Goal: Task Accomplishment & Management: Complete application form

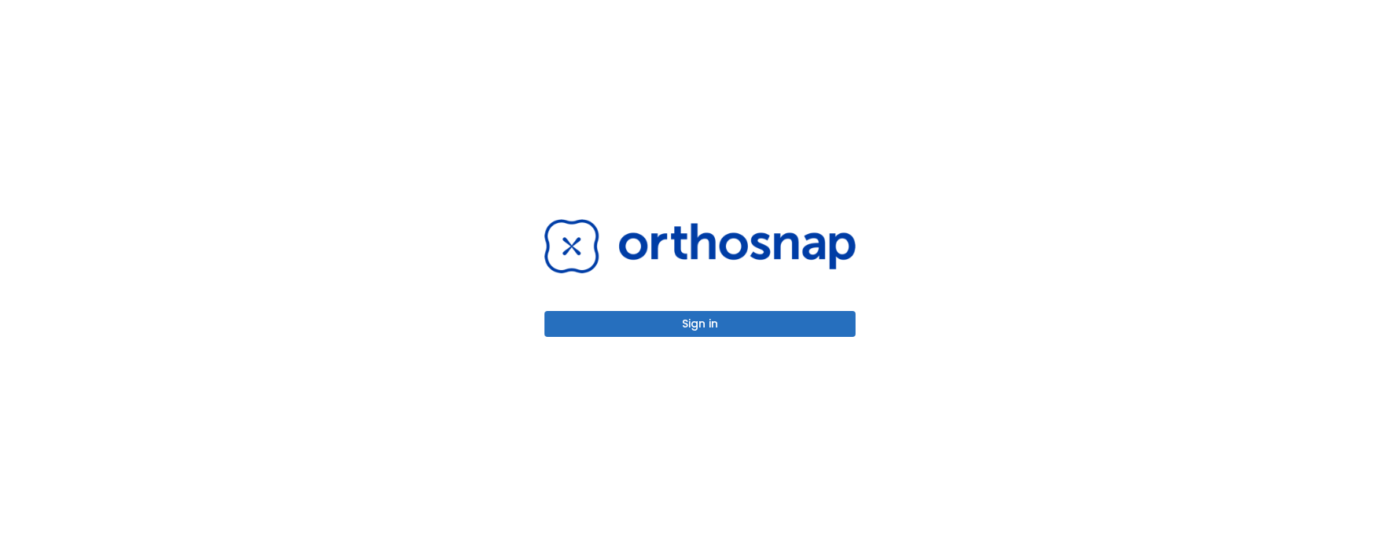
click at [735, 328] on button "Sign in" at bounding box center [699, 324] width 311 height 26
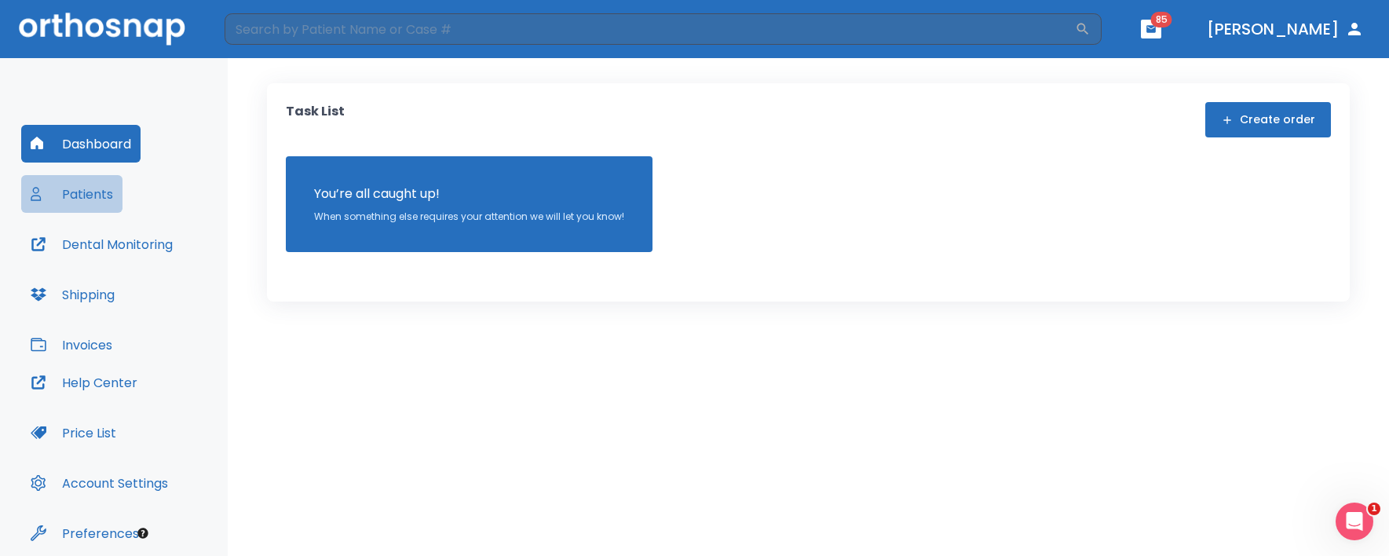
click at [97, 186] on button "Patients" at bounding box center [71, 194] width 101 height 38
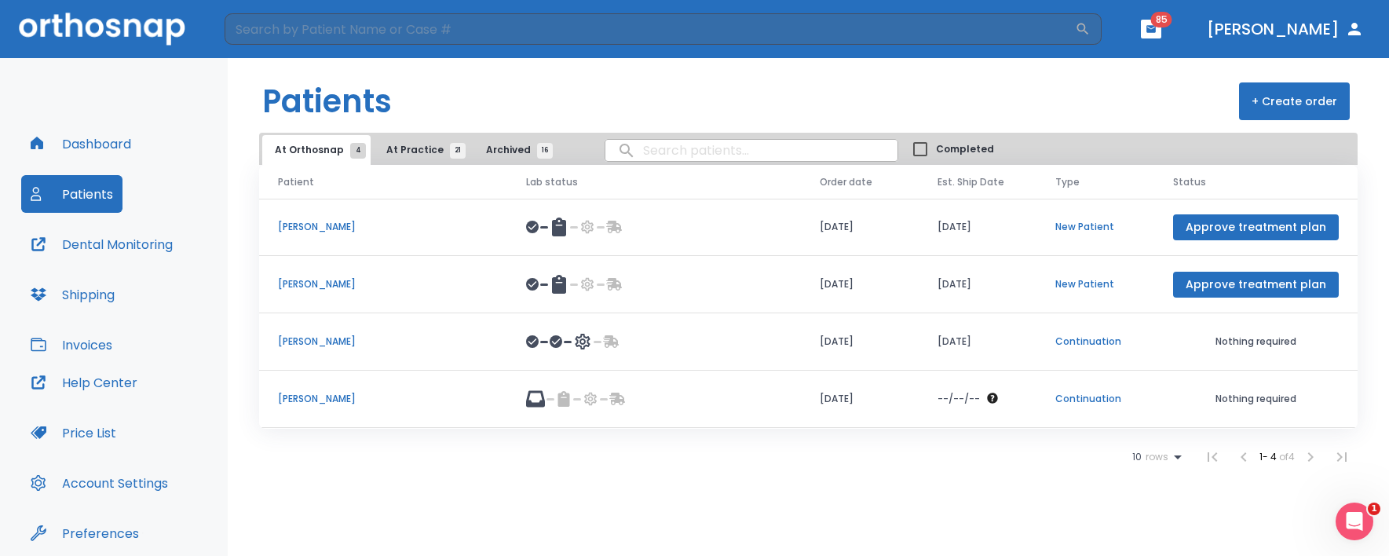
click at [399, 152] on span "At Practice 21" at bounding box center [421, 150] width 71 height 14
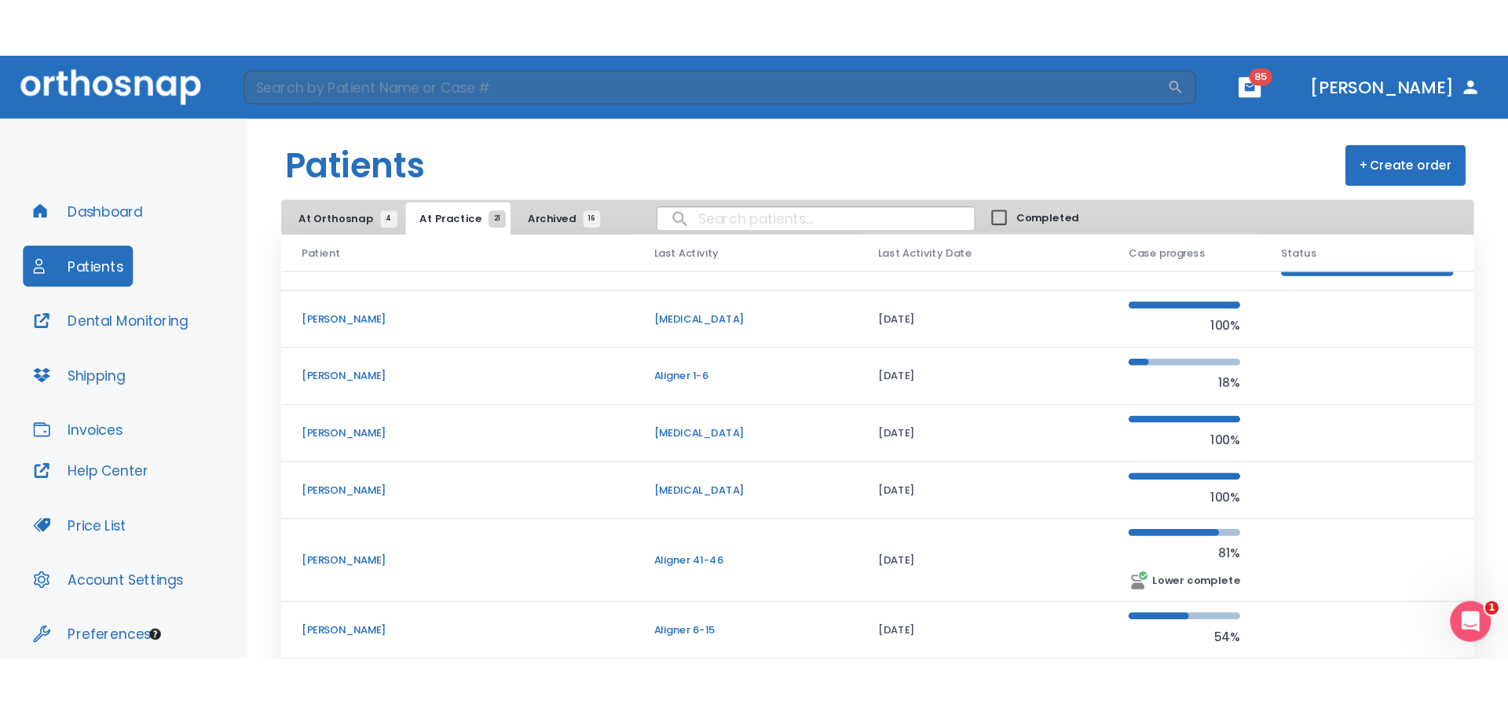
scroll to position [158, 0]
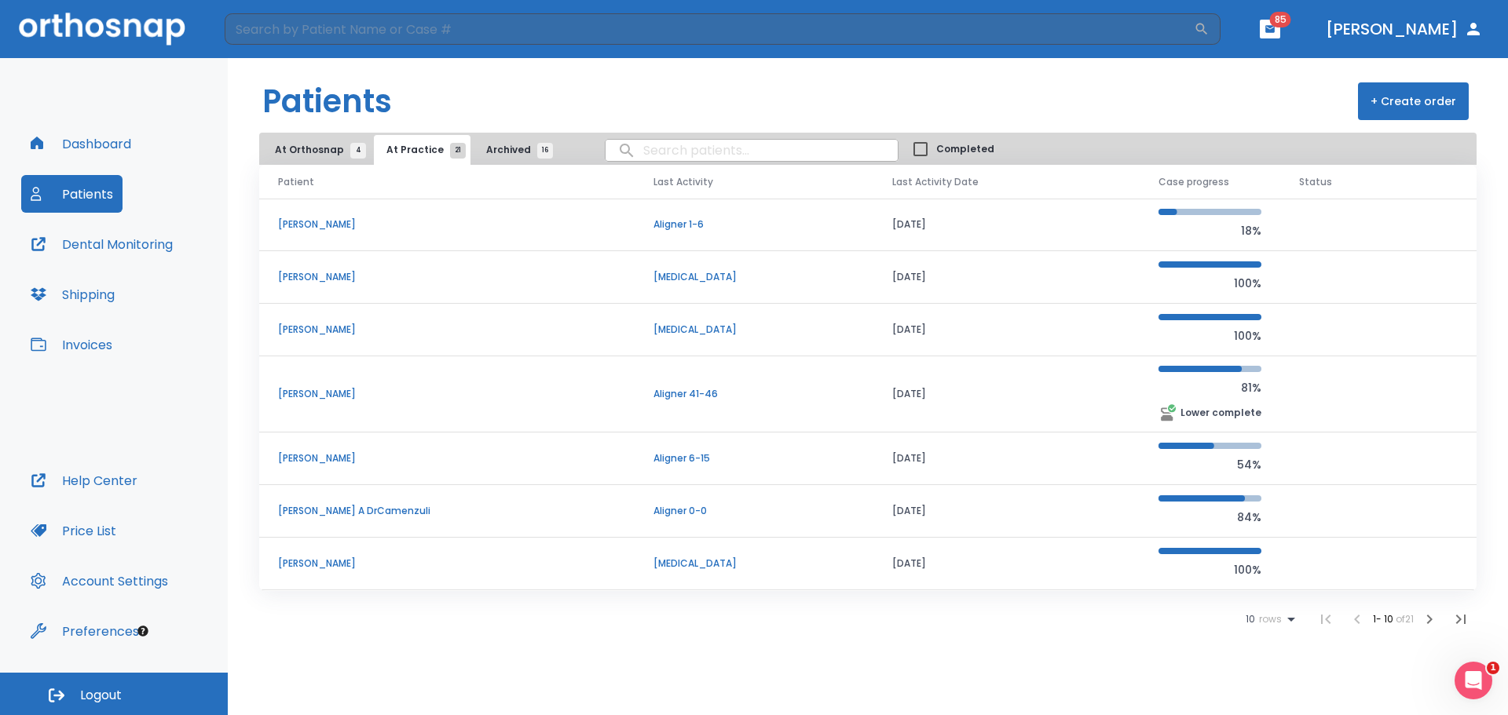
click at [1399, 555] on icon "button" at bounding box center [1429, 619] width 19 height 19
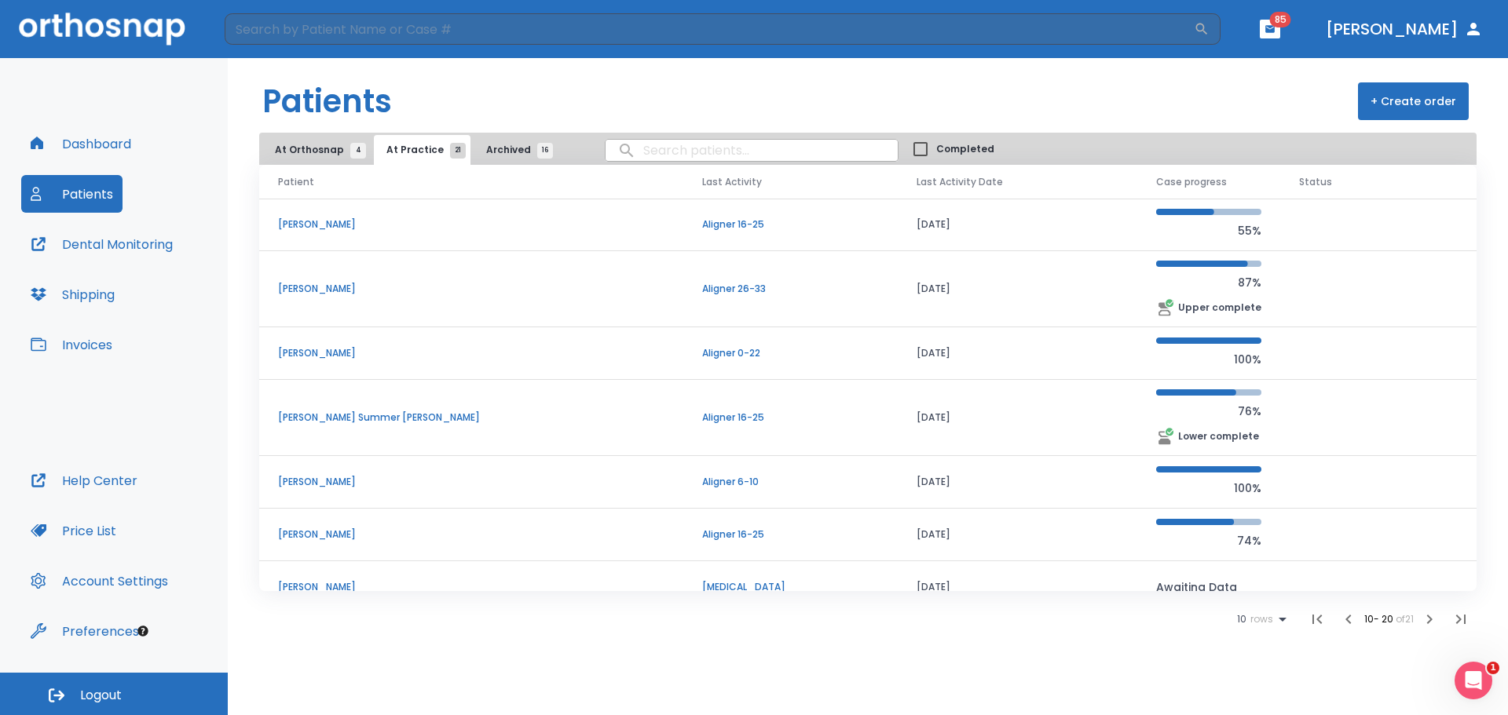
click at [1399, 555] on icon "button" at bounding box center [1429, 619] width 19 height 19
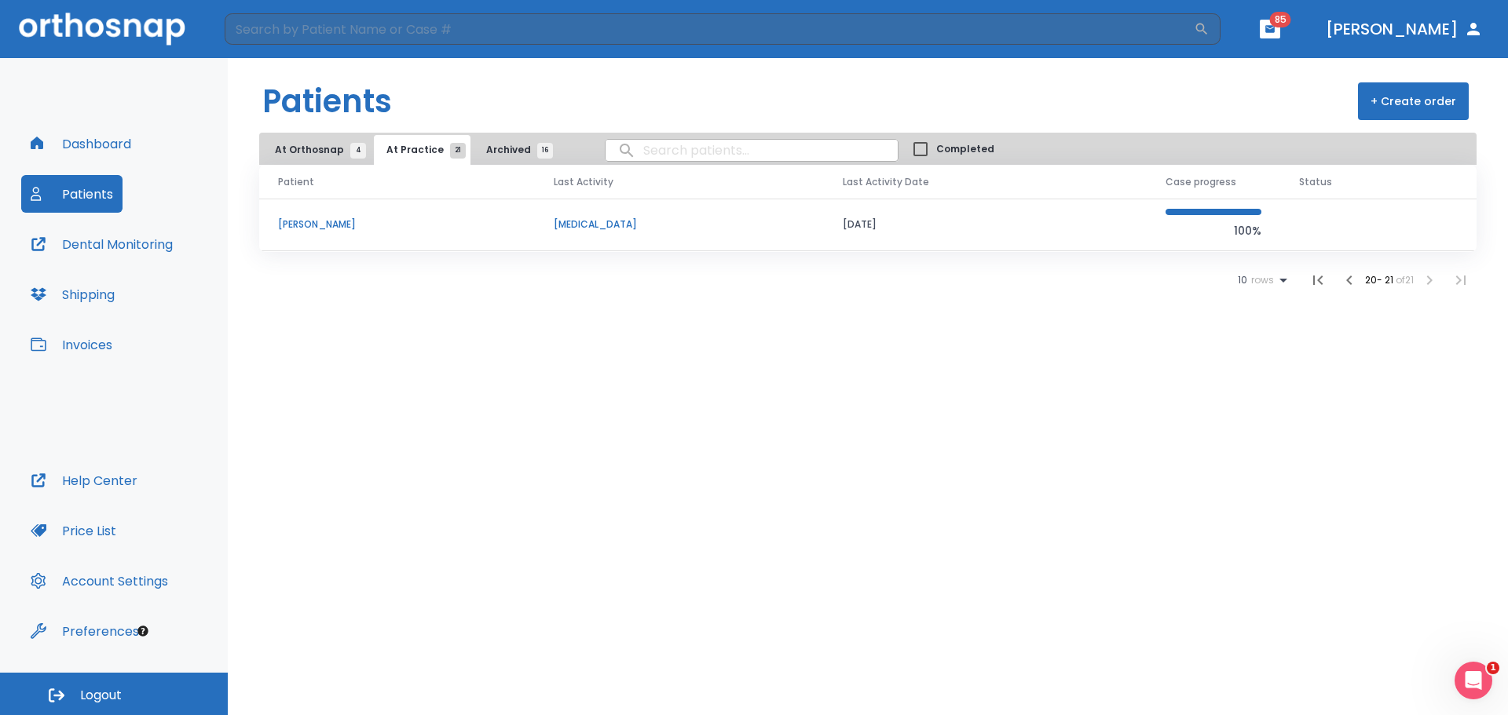
click at [298, 148] on span "At Orthosnap 4" at bounding box center [316, 150] width 83 height 14
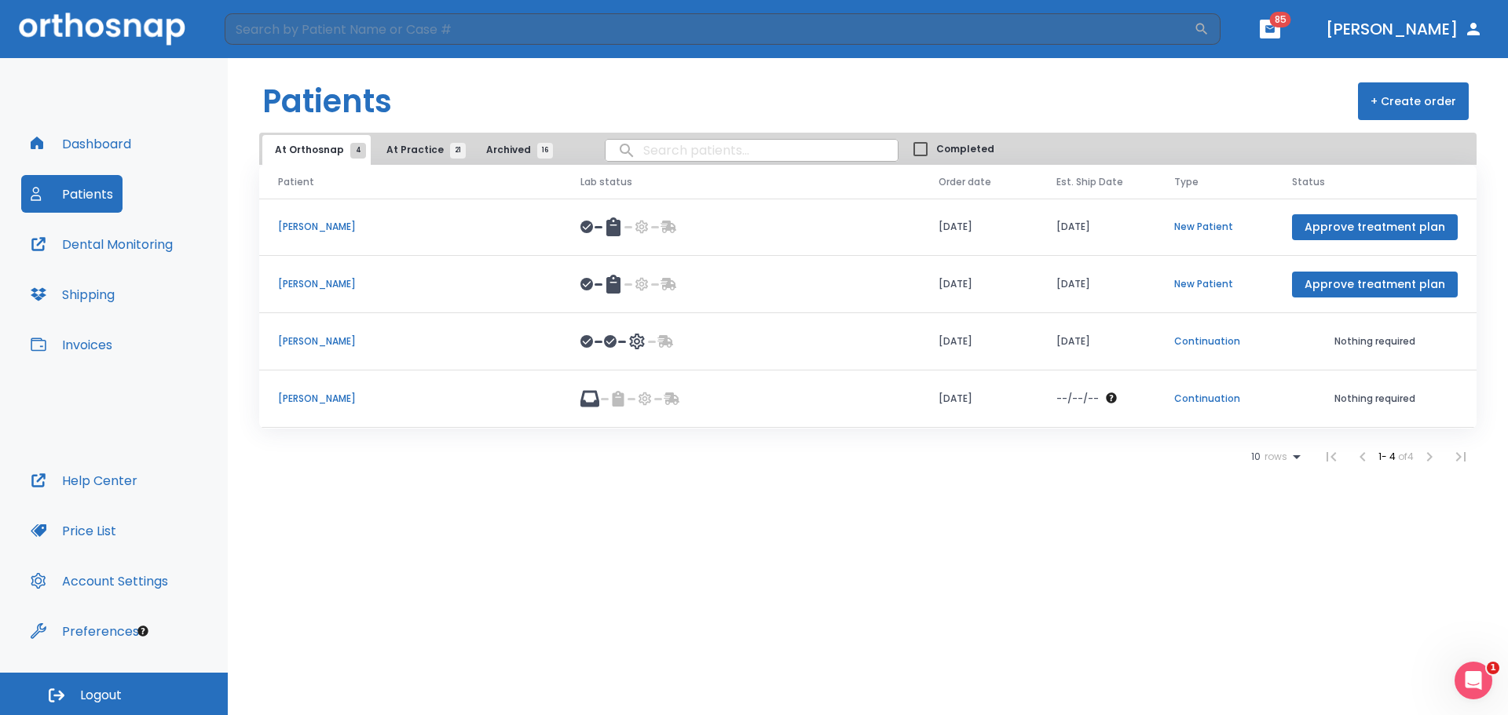
click at [537, 145] on span "16" at bounding box center [545, 151] width 16 height 16
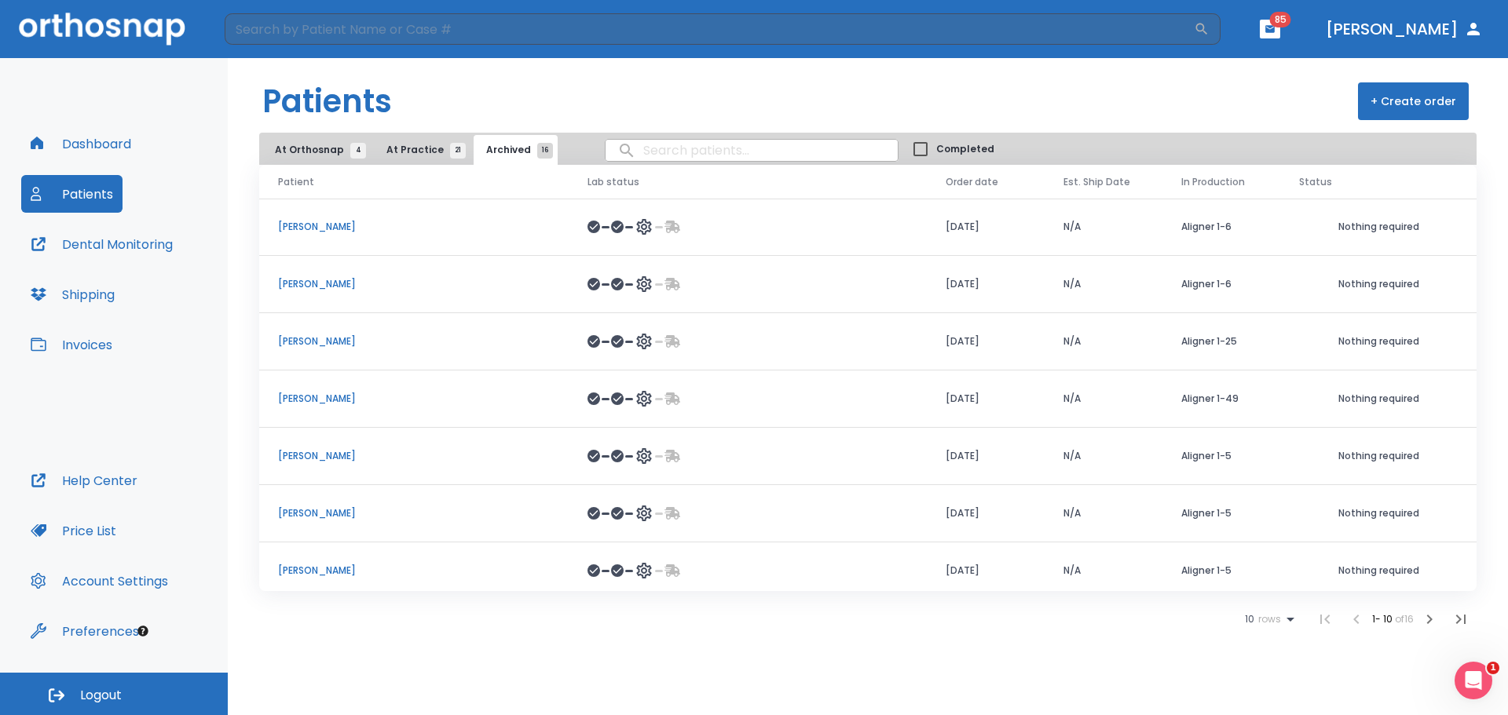
scroll to position [181, 0]
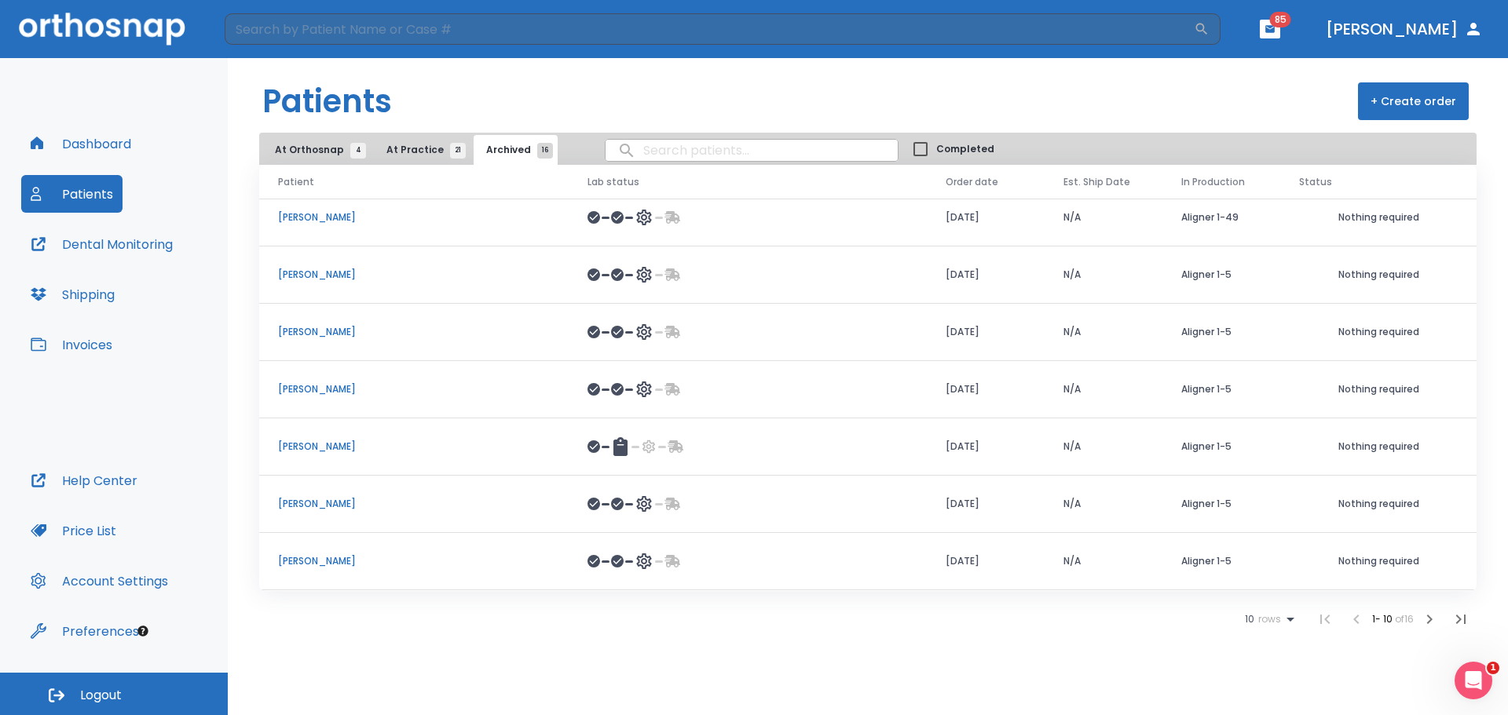
click at [690, 151] on input "search" at bounding box center [752, 150] width 292 height 31
type input "r"
click at [690, 151] on input "search" at bounding box center [752, 150] width 292 height 31
type input "mackay"
click at [688, 148] on input "mackay" at bounding box center [752, 150] width 292 height 31
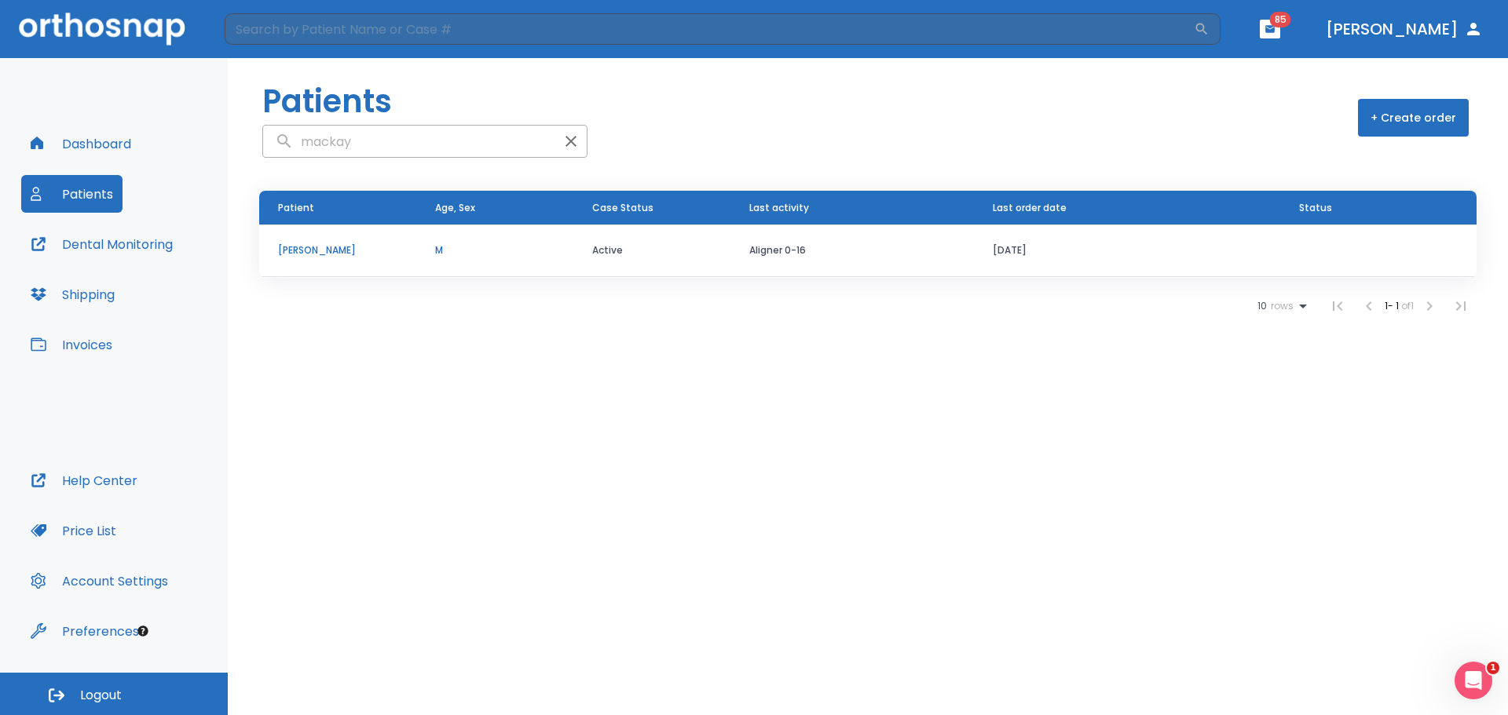
click at [341, 243] on p "Ronnie mackay" at bounding box center [337, 250] width 119 height 14
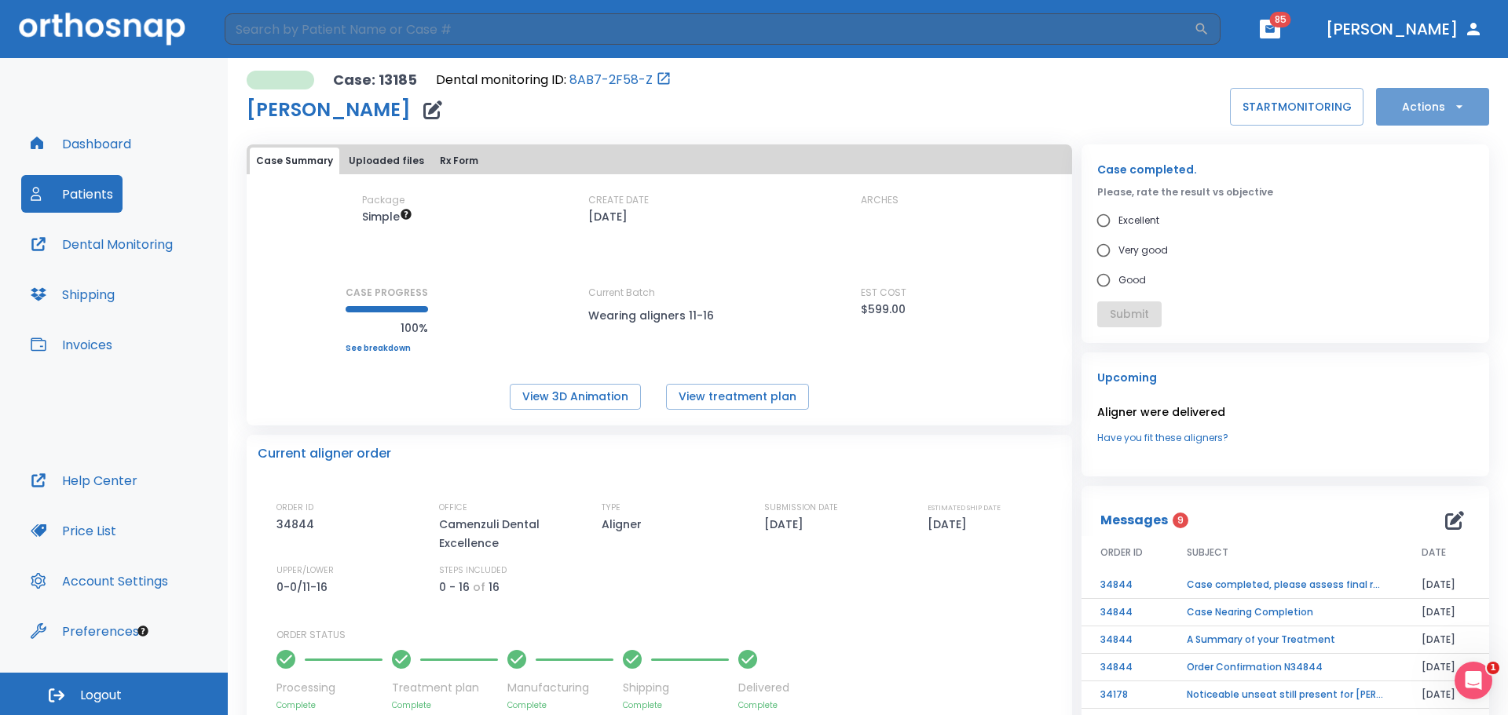
click at [1399, 114] on icon "button" at bounding box center [1459, 107] width 16 height 16
click at [788, 102] on div at bounding box center [754, 357] width 1508 height 715
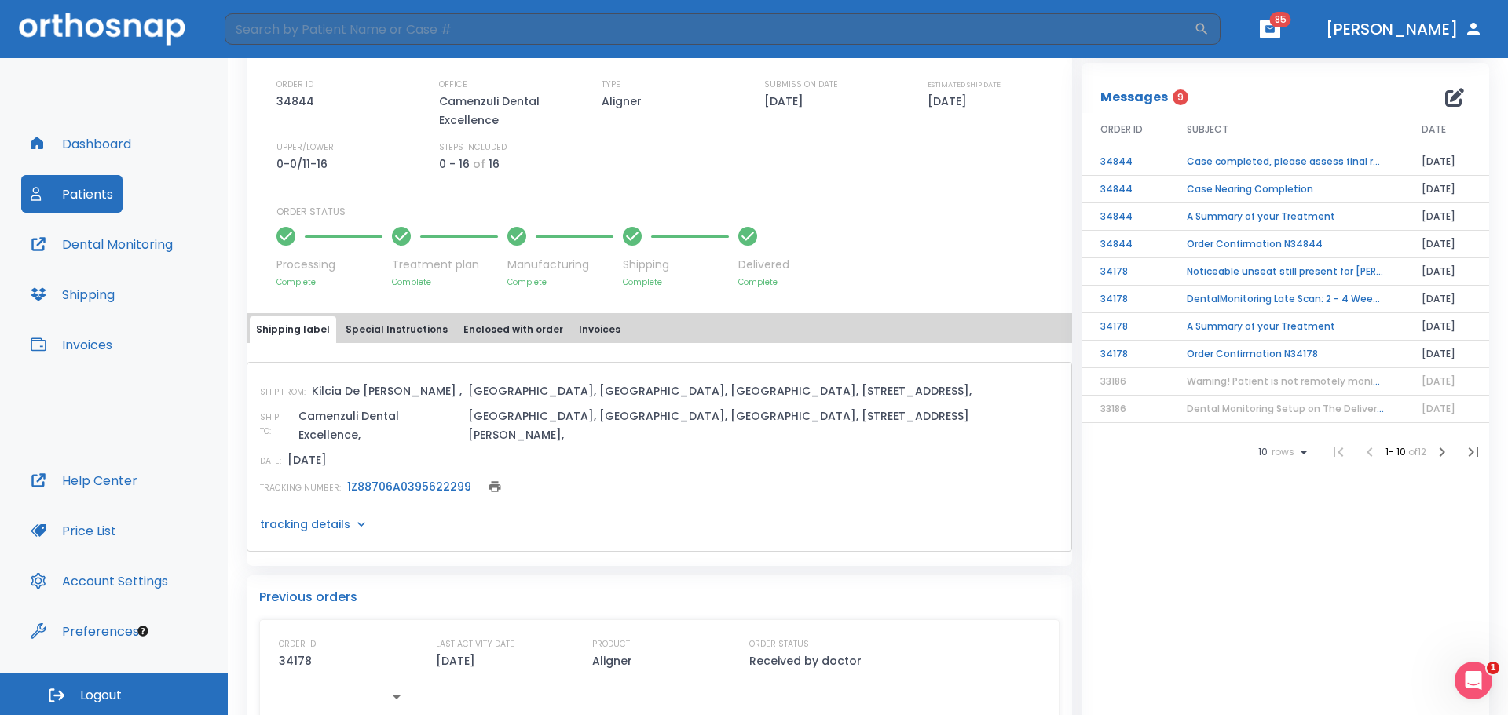
scroll to position [448, 0]
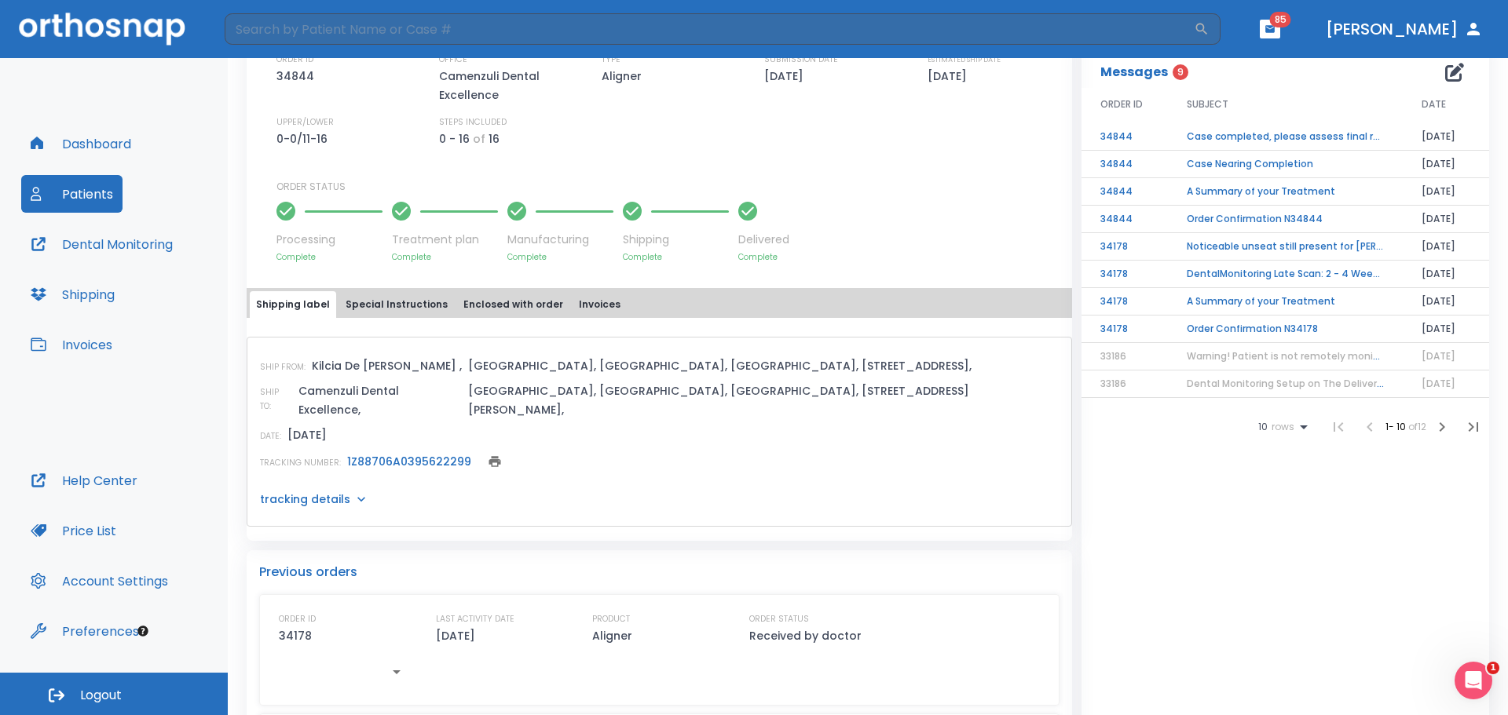
click at [1399, 73] on icon "button" at bounding box center [1454, 72] width 19 height 19
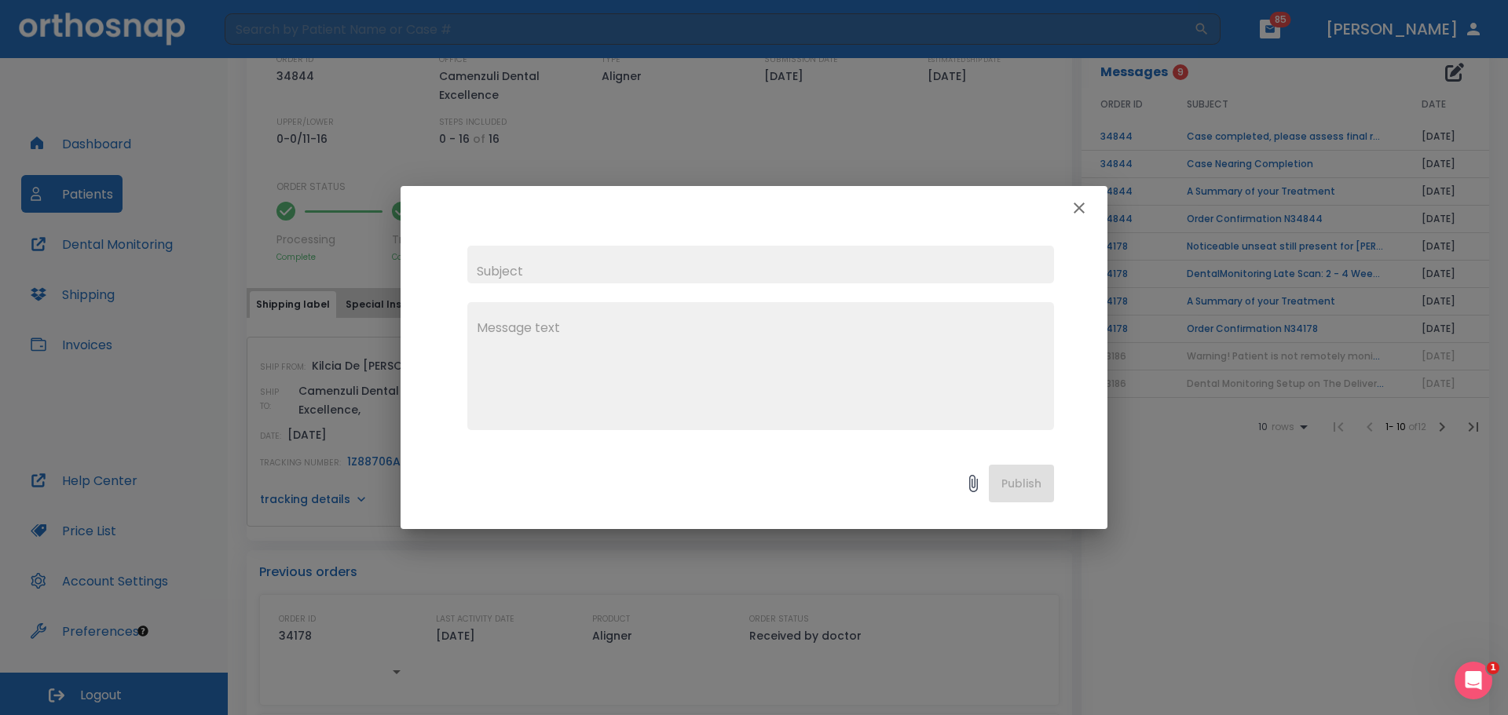
click at [567, 270] on input "text" at bounding box center [760, 265] width 587 height 38
type input "Retainers"
click at [559, 341] on textarea at bounding box center [761, 373] width 568 height 108
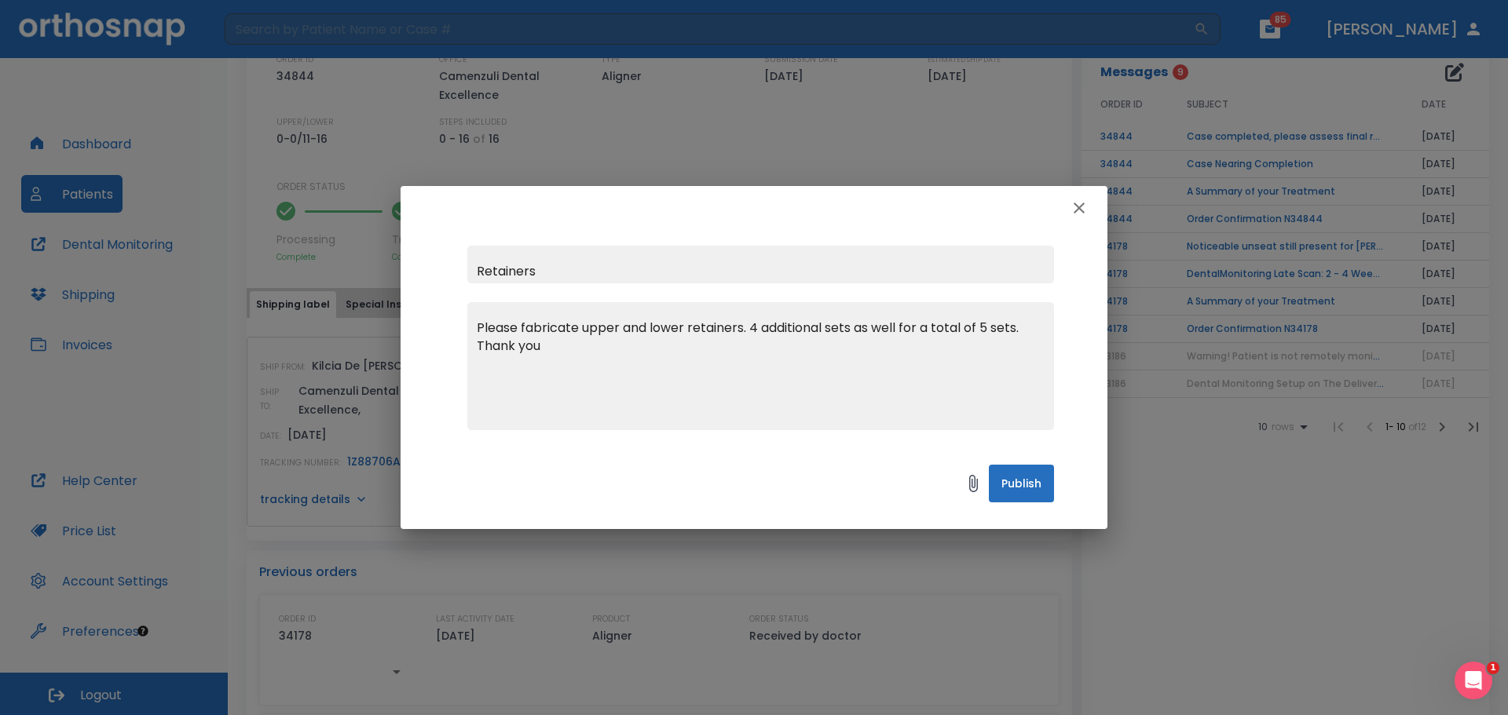
type textarea "Please fabricate upper and lower retainers. 4 additional sets as well for a tot…"
click at [1079, 207] on icon "button" at bounding box center [1079, 208] width 11 height 11
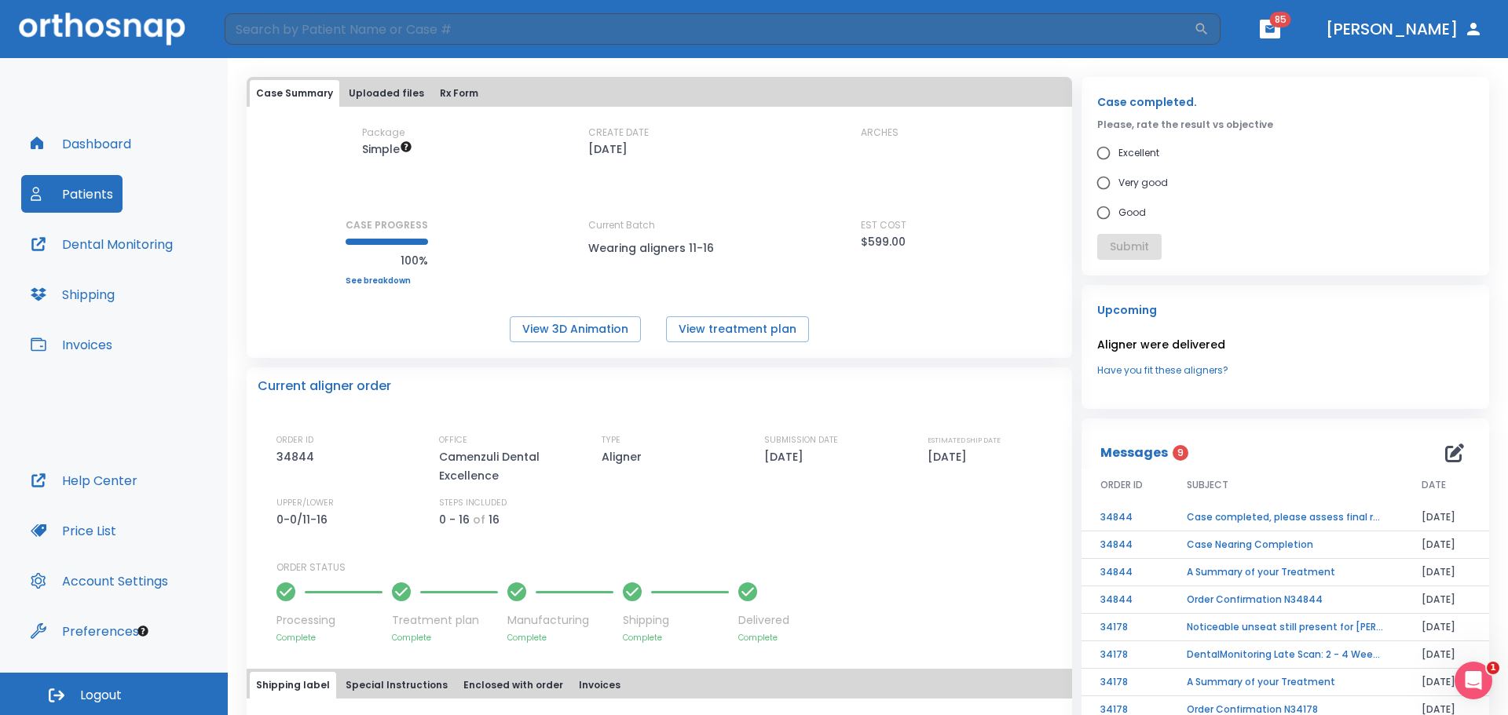
scroll to position [0, 0]
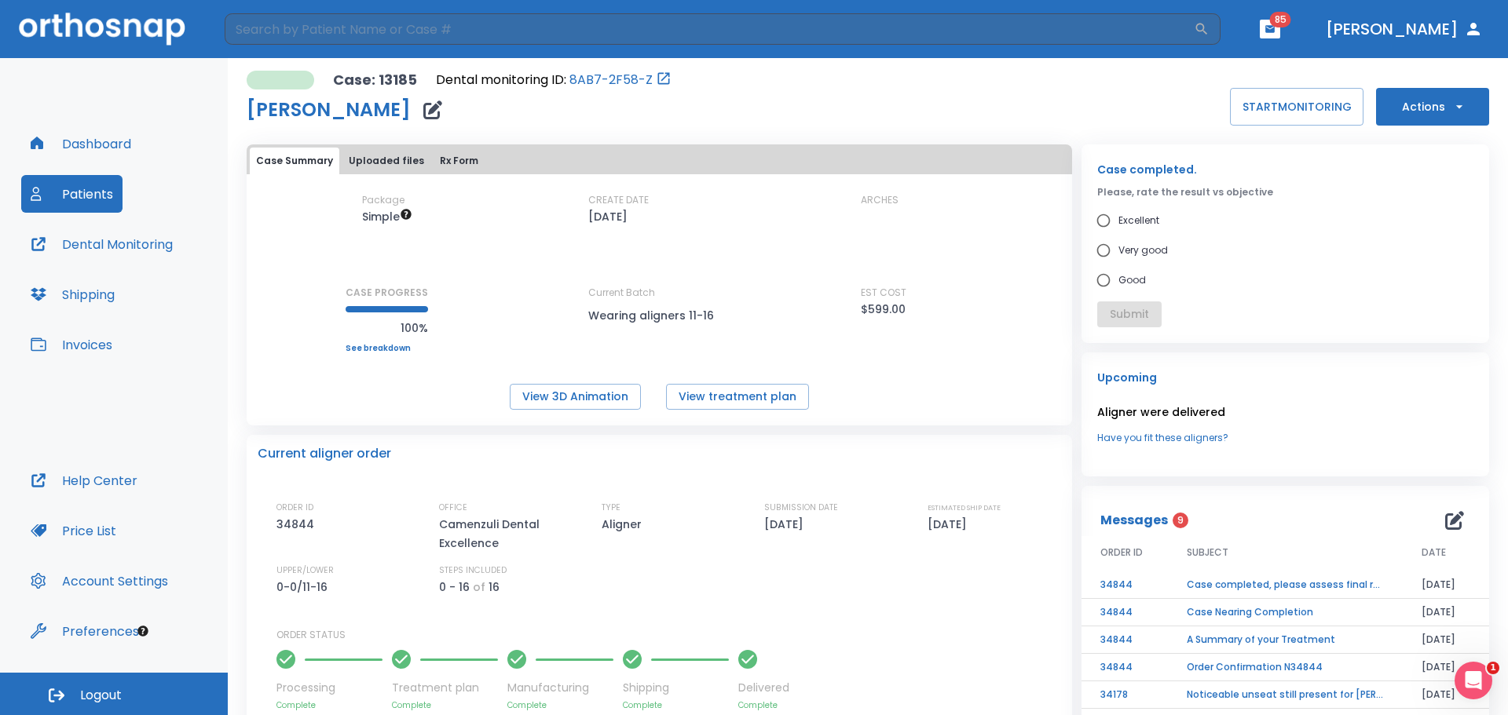
click at [1399, 97] on button "Actions" at bounding box center [1432, 107] width 113 height 38
click at [1287, 290] on div at bounding box center [754, 357] width 1508 height 715
click at [1399, 104] on button "Actions" at bounding box center [1432, 107] width 113 height 38
click at [1399, 229] on p "Order Next Aligners" at bounding box center [1422, 230] width 89 height 14
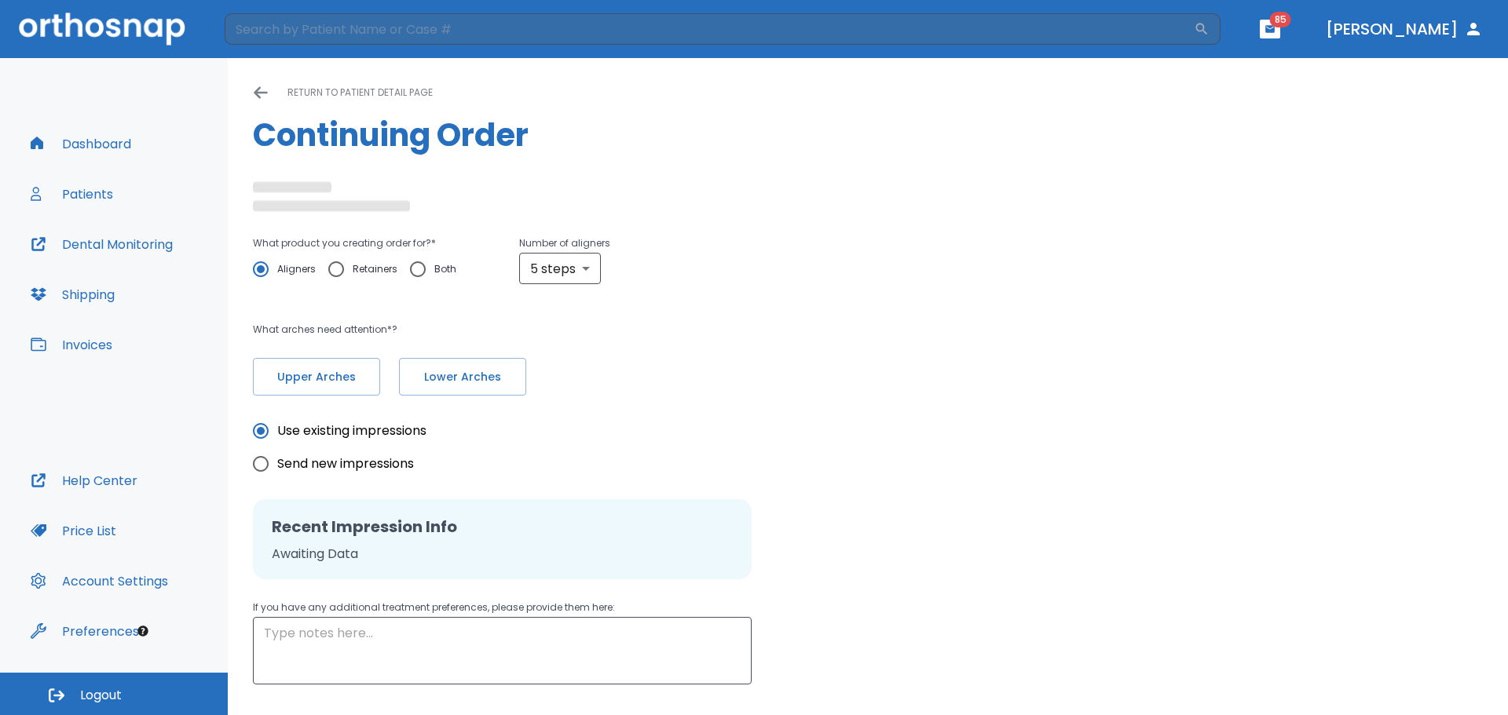
click at [335, 265] on input "Retainers" at bounding box center [336, 269] width 33 height 33
radio input "true"
click at [551, 273] on input "0" at bounding box center [567, 269] width 97 height 31
click at [599, 265] on input "1" at bounding box center [567, 269] width 97 height 31
click at [599, 265] on input "2" at bounding box center [567, 269] width 97 height 31
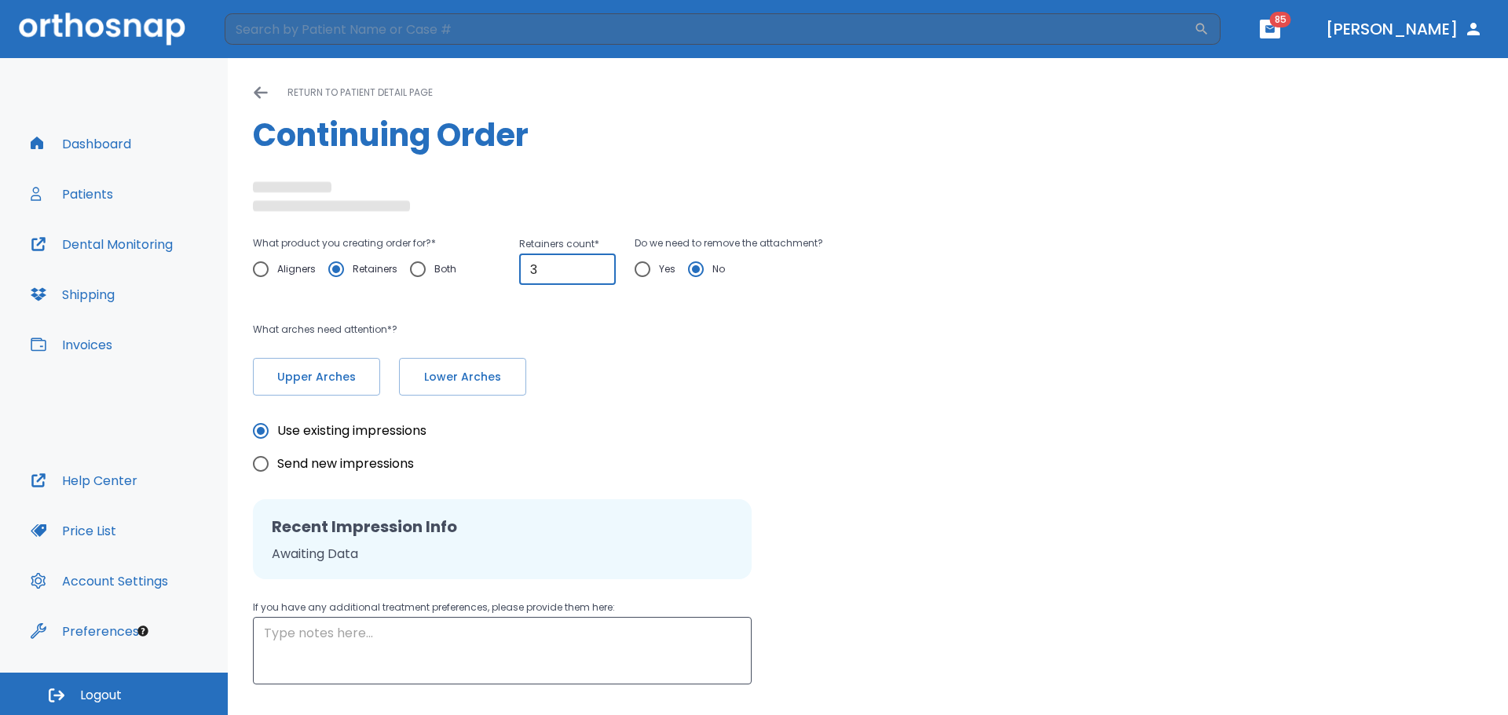
click at [599, 265] on input "3" at bounding box center [567, 269] width 97 height 31
click at [599, 265] on input "4" at bounding box center [567, 269] width 97 height 31
type input "5"
click at [599, 265] on input "5" at bounding box center [567, 269] width 97 height 31
click at [317, 368] on button "Upper Arches" at bounding box center [316, 377] width 127 height 38
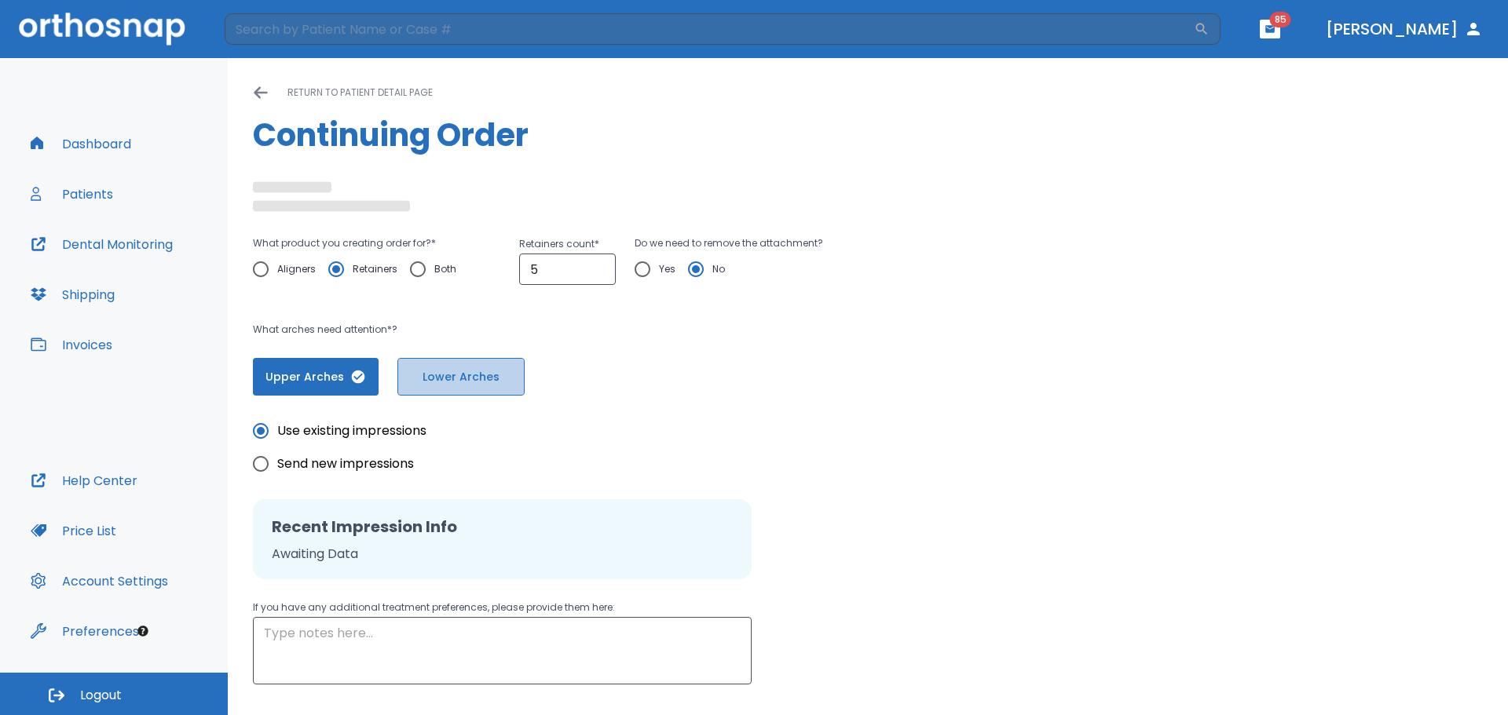
click at [413, 385] on button "Lower Arches" at bounding box center [460, 377] width 127 height 38
click at [343, 461] on span "Send new impressions" at bounding box center [345, 464] width 137 height 19
click at [277, 461] on input "Send new impressions" at bounding box center [260, 464] width 33 height 33
radio input "true"
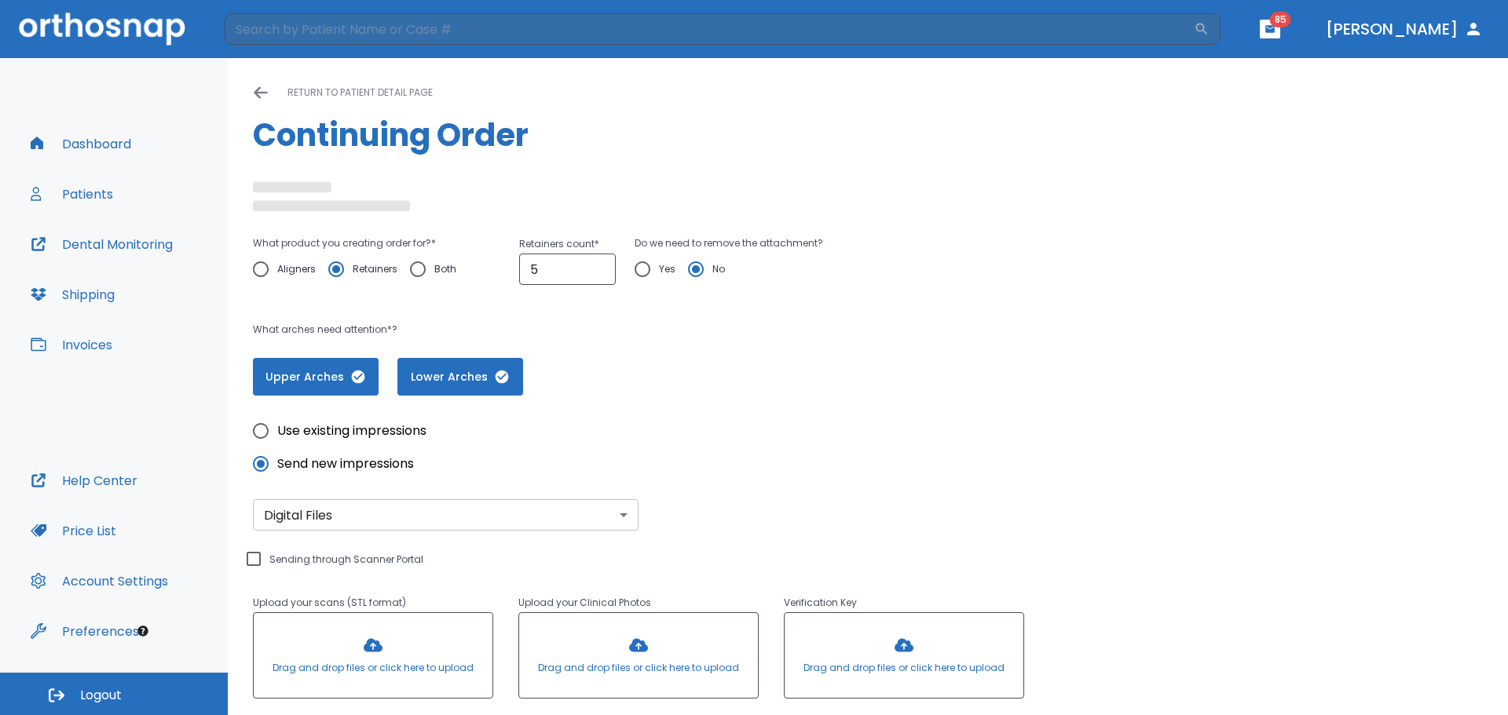
click at [581, 508] on body "​ 85 Dr. Camenzuli Dashboard Patients Dental Monitoring Shipping Invoices Help …" at bounding box center [754, 357] width 1508 height 715
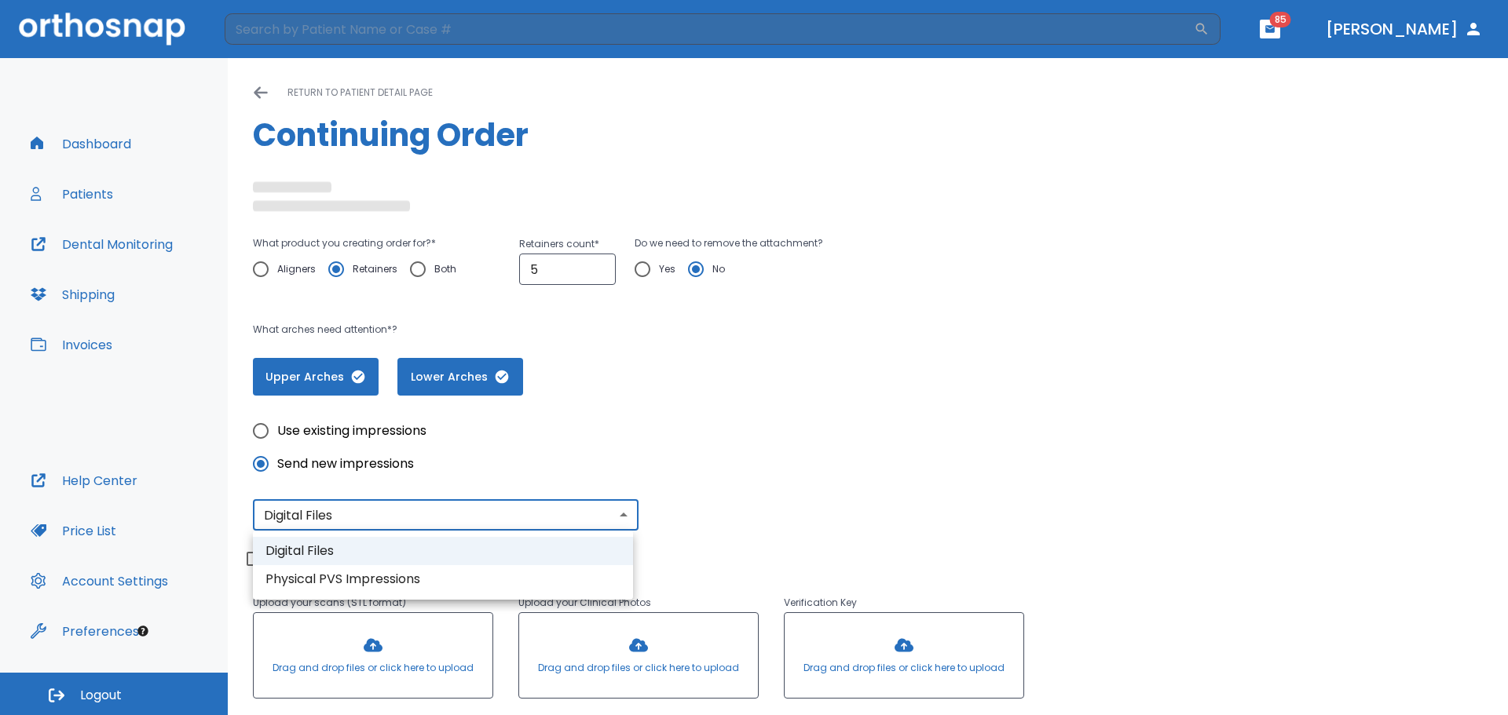
click at [430, 549] on li "Digital Files" at bounding box center [443, 551] width 380 height 28
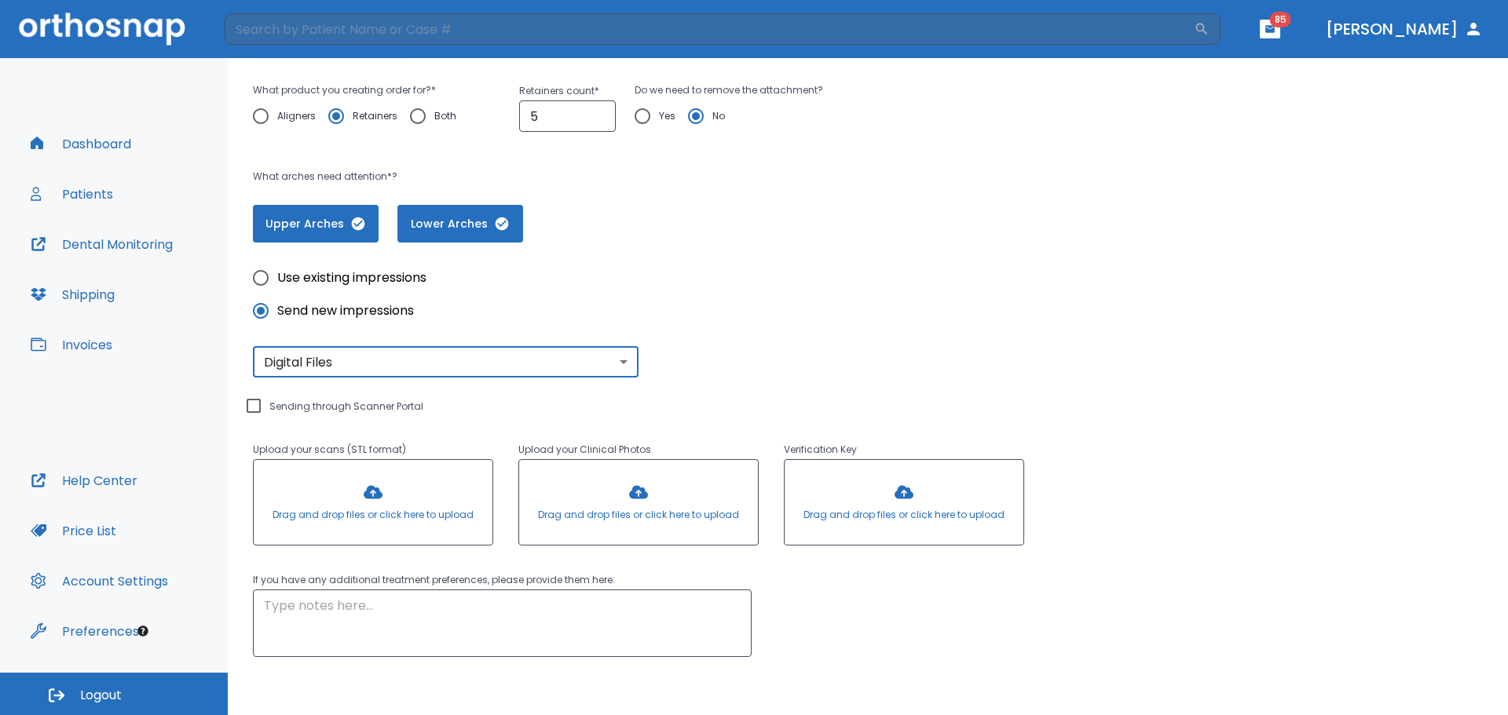
scroll to position [157, 0]
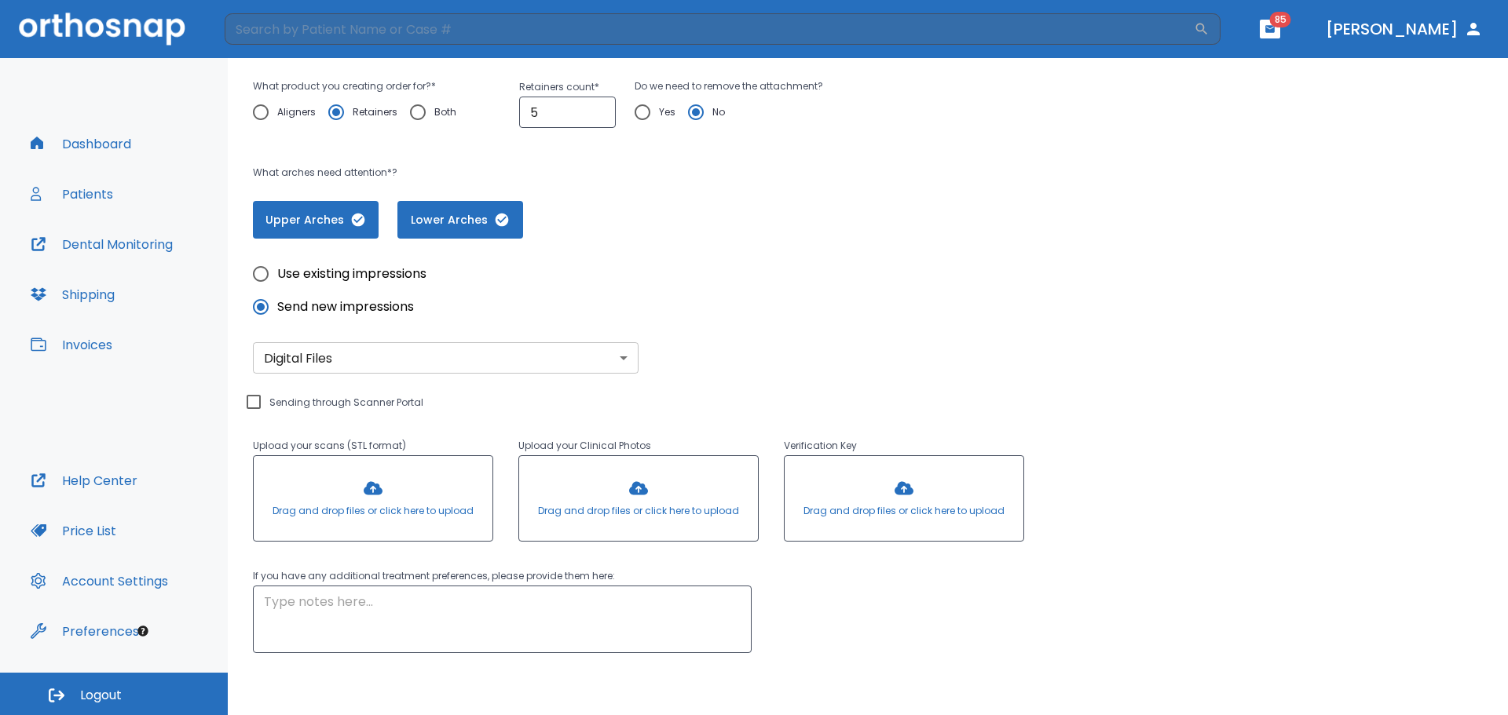
click at [365, 485] on div at bounding box center [373, 498] width 239 height 85
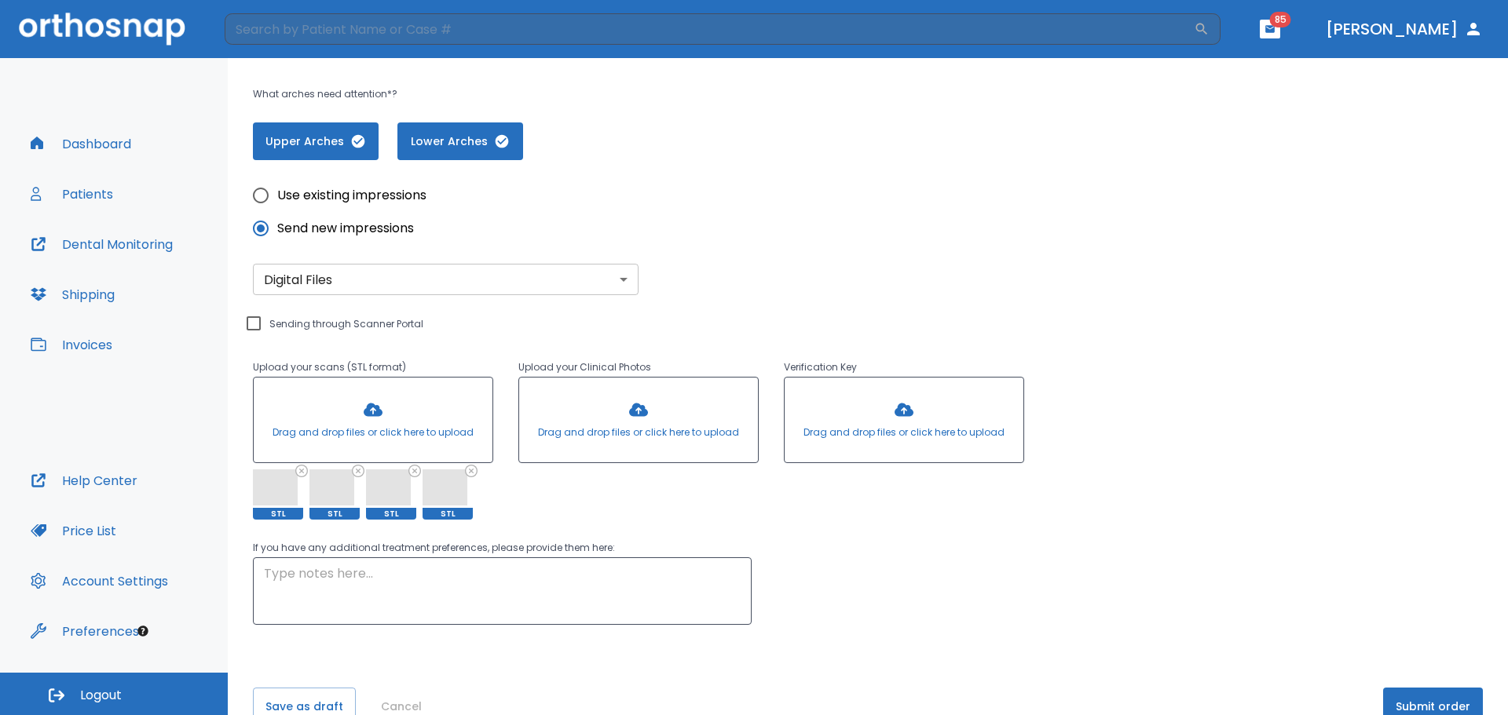
scroll to position [271, 0]
